Goal: Check status: Check status

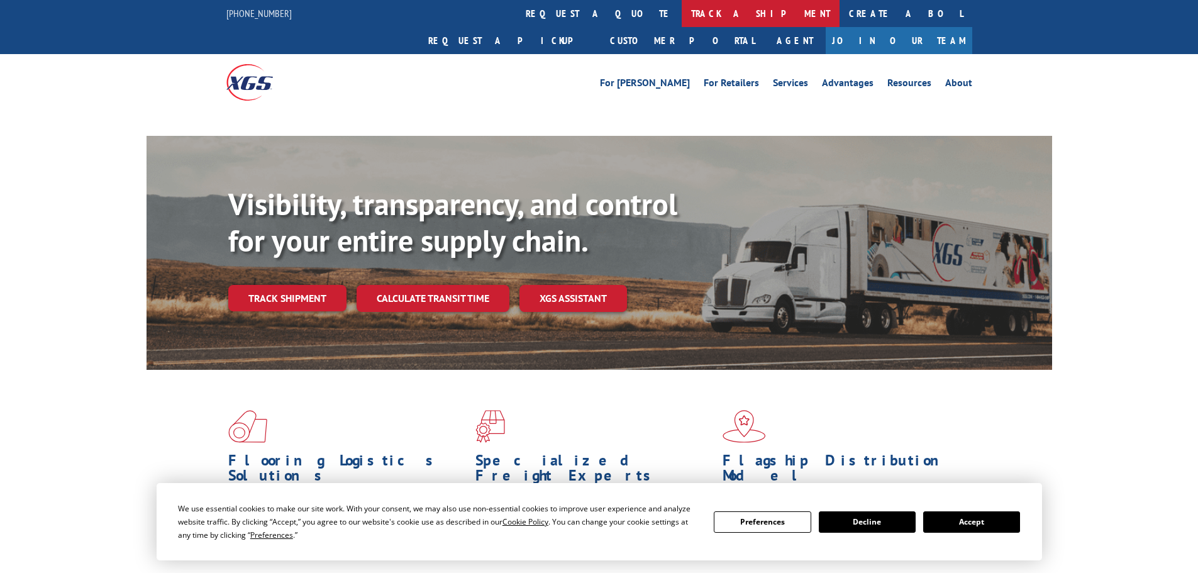
click at [682, 13] on link "track a shipment" at bounding box center [761, 13] width 158 height 27
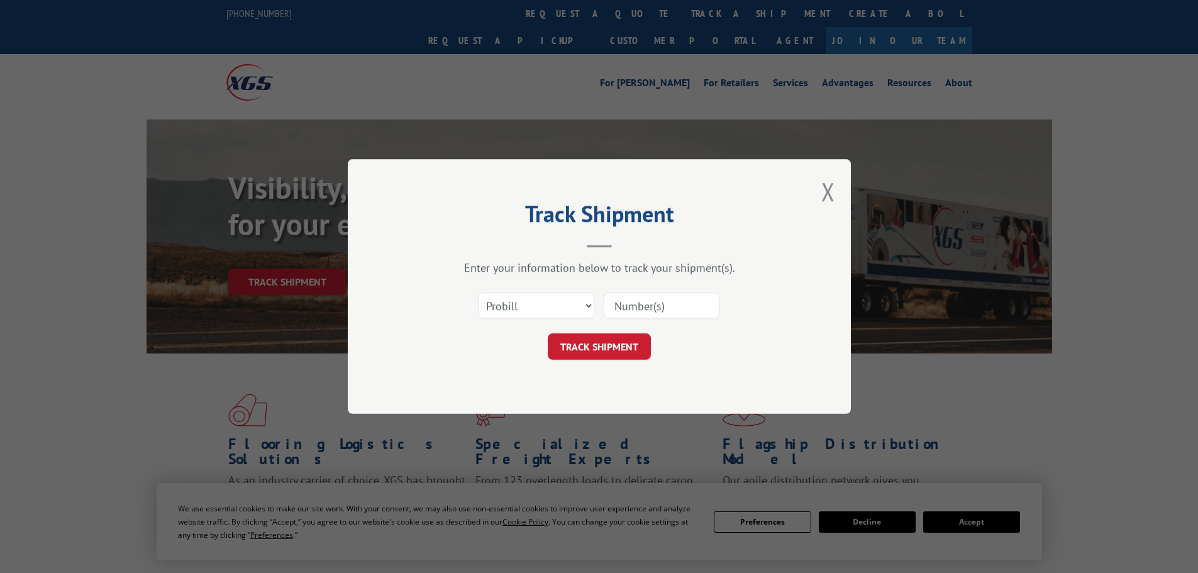
click at [661, 303] on input at bounding box center [662, 306] width 116 height 26
paste input "17409460"
type input "17409460"
click at [614, 343] on button "TRACK SHIPMENT" at bounding box center [599, 346] width 103 height 26
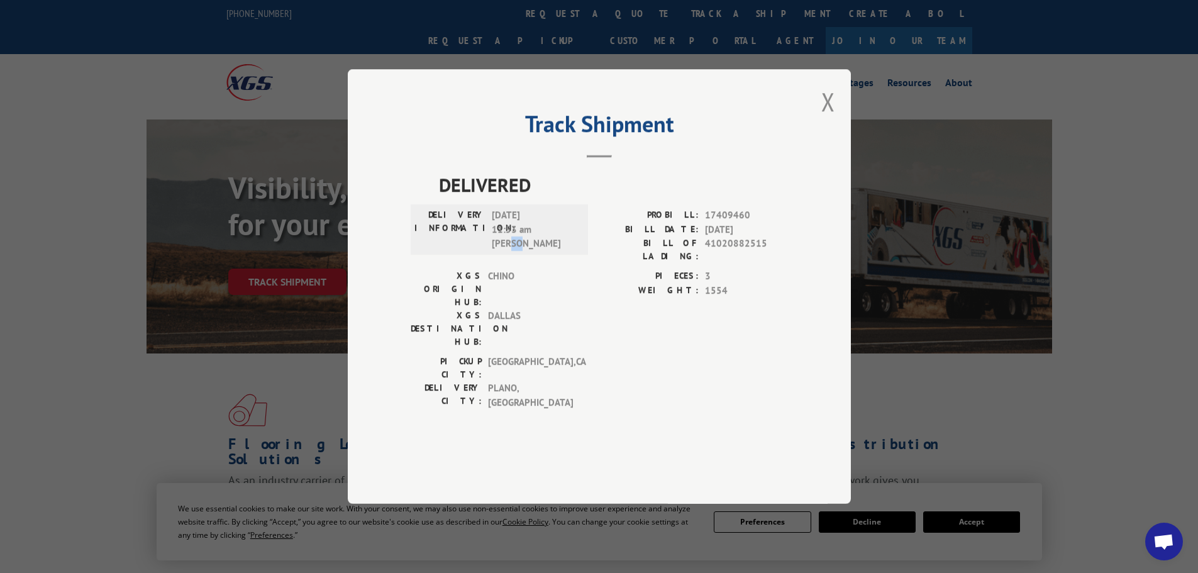
drag, startPoint x: 523, startPoint y: 275, endPoint x: 514, endPoint y: 275, distance: 9.4
click at [514, 251] on span "[DATE] 11:53 am [PERSON_NAME]" at bounding box center [534, 229] width 85 height 43
copy span "AN"
click at [515, 251] on span "[DATE] 11:53 am [PERSON_NAME]" at bounding box center [534, 229] width 85 height 43
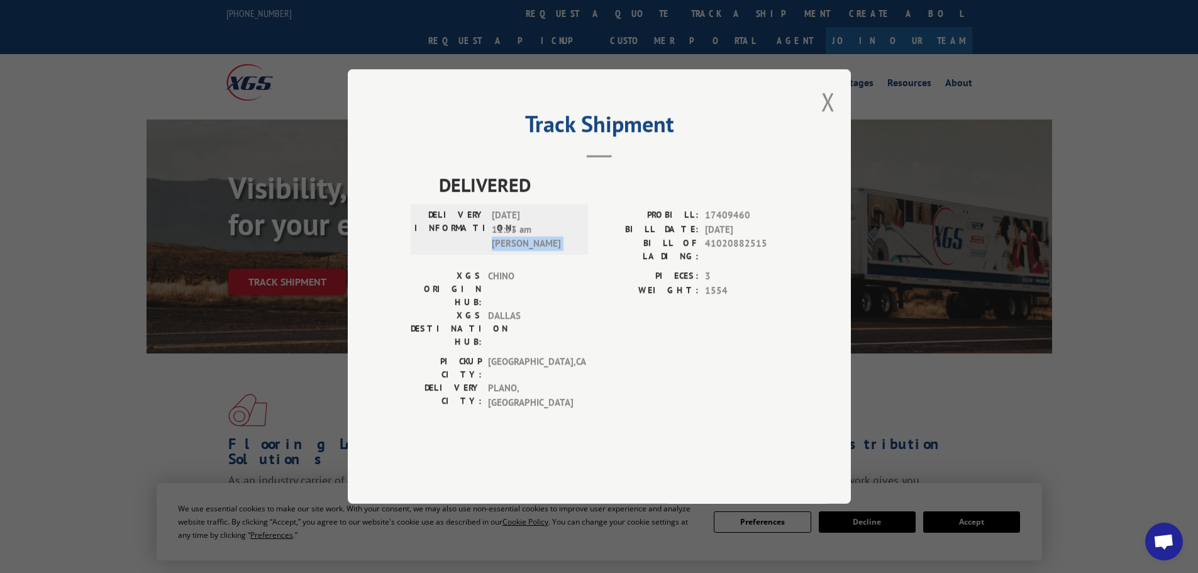
click at [515, 251] on span "[DATE] 11:53 am [PERSON_NAME]" at bounding box center [534, 229] width 85 height 43
click at [551, 255] on div "DELIVERY INFORMATION: [DATE] 11:53 am [PERSON_NAME]" at bounding box center [499, 229] width 177 height 50
click at [499, 309] on span "DALLAS" at bounding box center [530, 329] width 85 height 40
copy span "DALLAS"
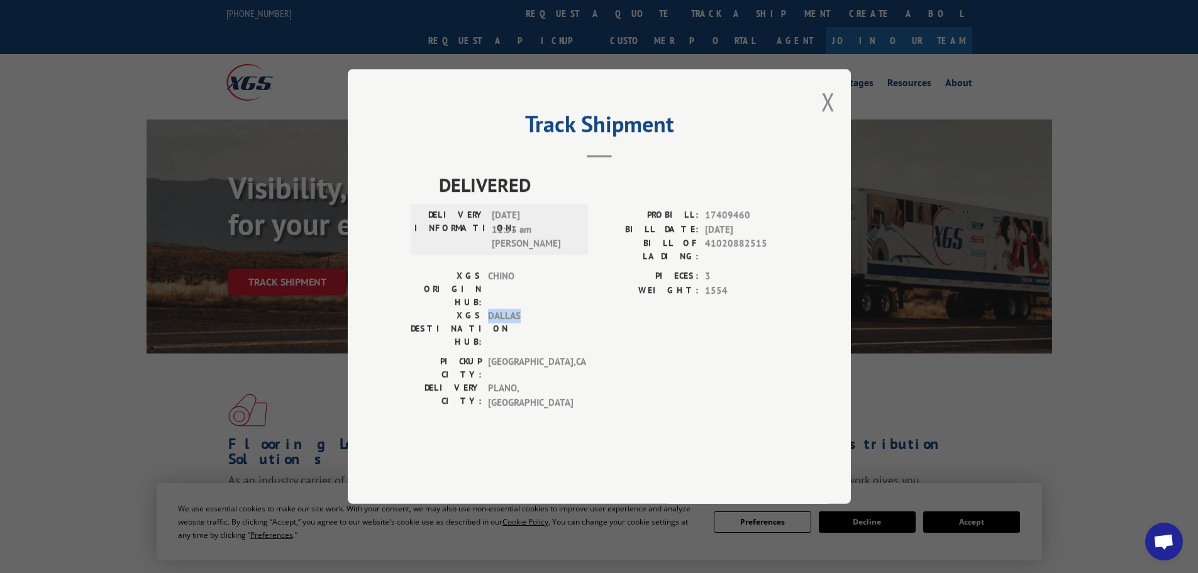
click at [499, 309] on span "DALLAS" at bounding box center [530, 329] width 85 height 40
click at [501, 255] on div "DELIVERY INFORMATION: [DATE] 11:53 am [PERSON_NAME]" at bounding box center [499, 229] width 177 height 50
click at [499, 296] on span "CHINO" at bounding box center [530, 289] width 85 height 40
click at [508, 310] on span "DALLAS" at bounding box center [530, 329] width 85 height 40
